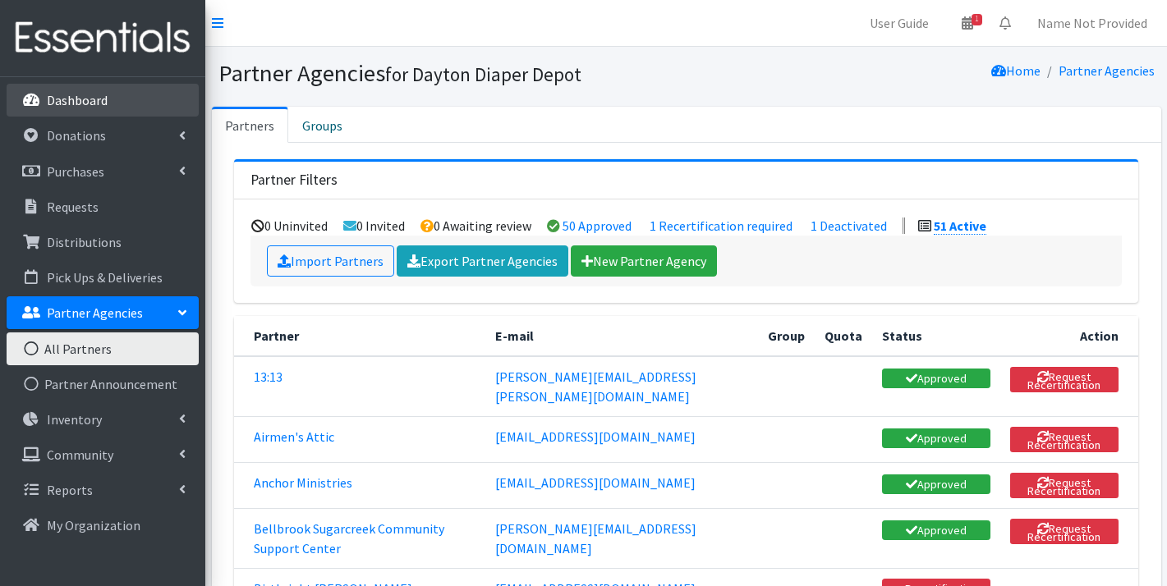
click at [104, 107] on p "Dashboard" at bounding box center [77, 100] width 61 height 16
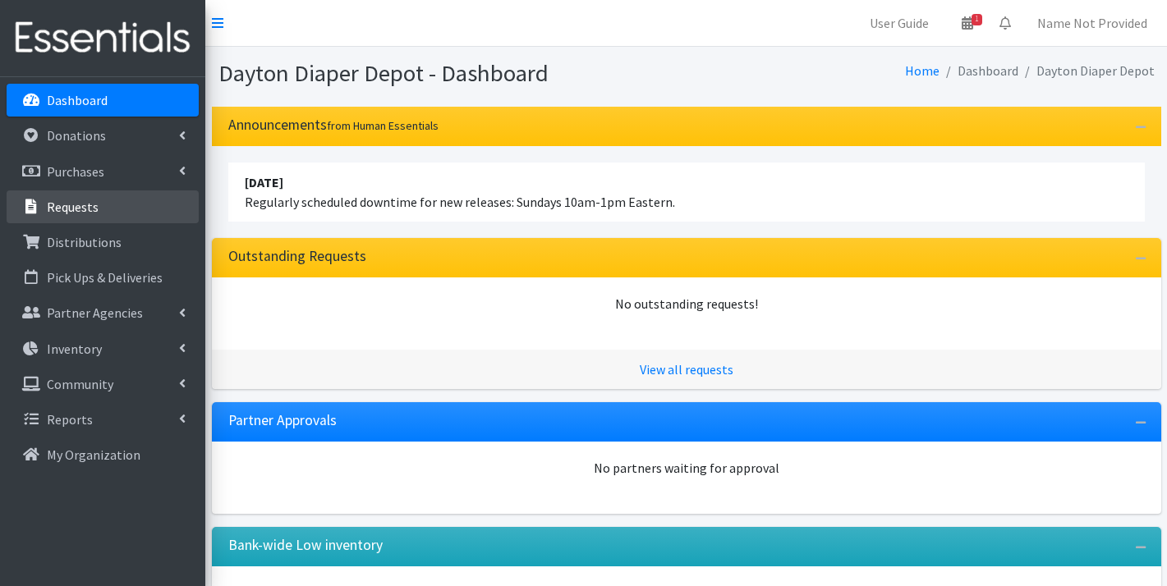
click at [84, 206] on p "Requests" at bounding box center [73, 207] width 52 height 16
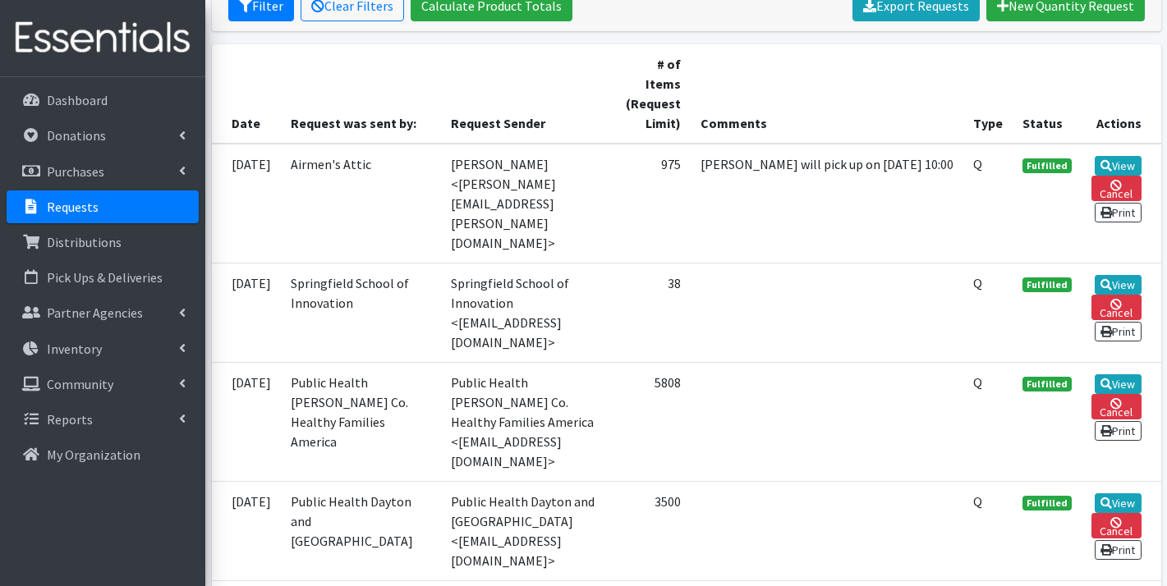
scroll to position [341, 0]
